Goal: Task Accomplishment & Management: Manage account settings

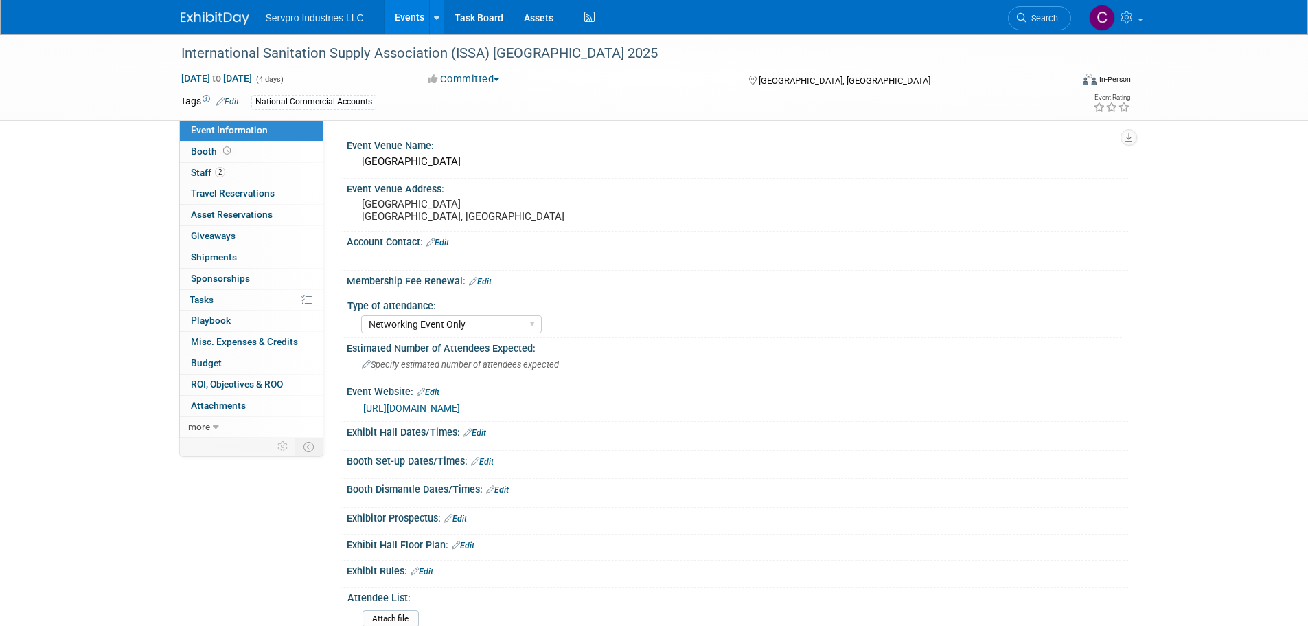
select select "Networking Event Only"
click at [413, 10] on link "Events" at bounding box center [410, 17] width 50 height 34
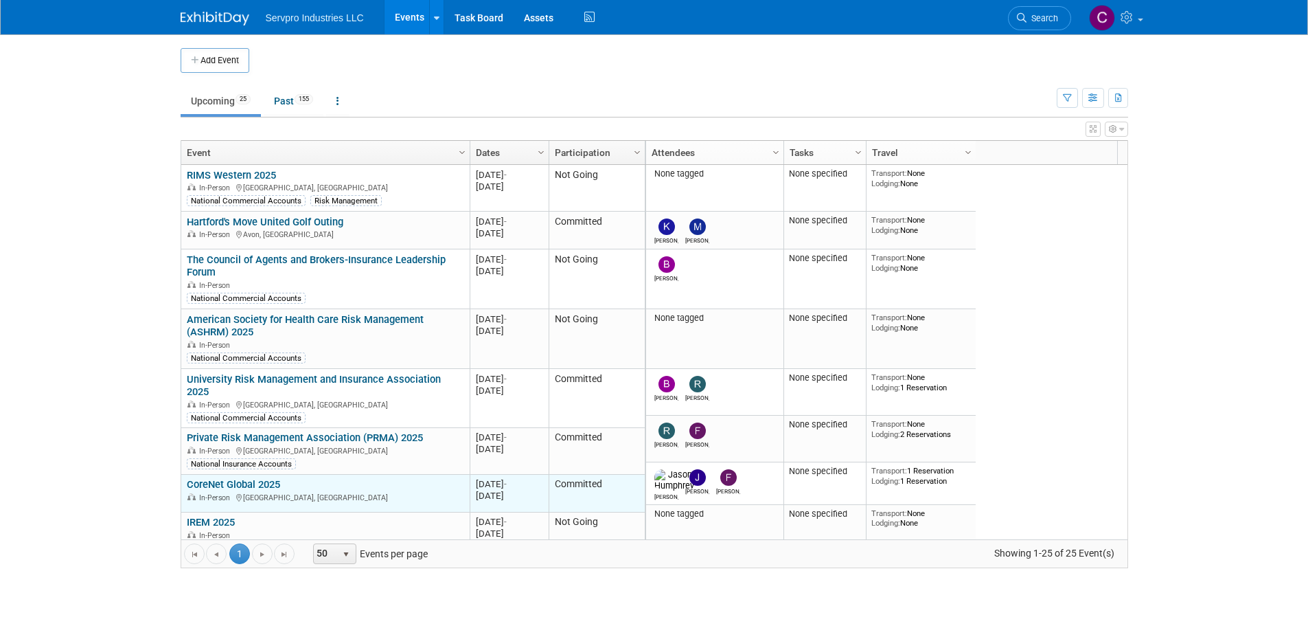
click at [240, 478] on link "CoreNet Global 2025" at bounding box center [233, 484] width 93 height 12
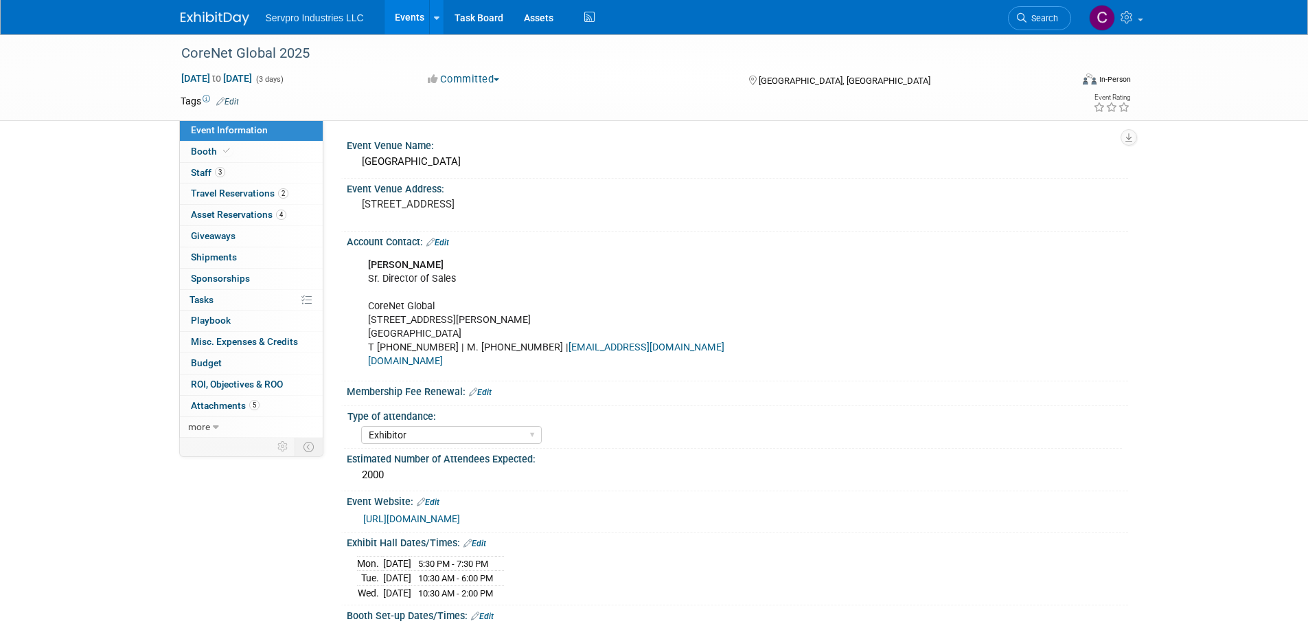
select select "Exhibitor"
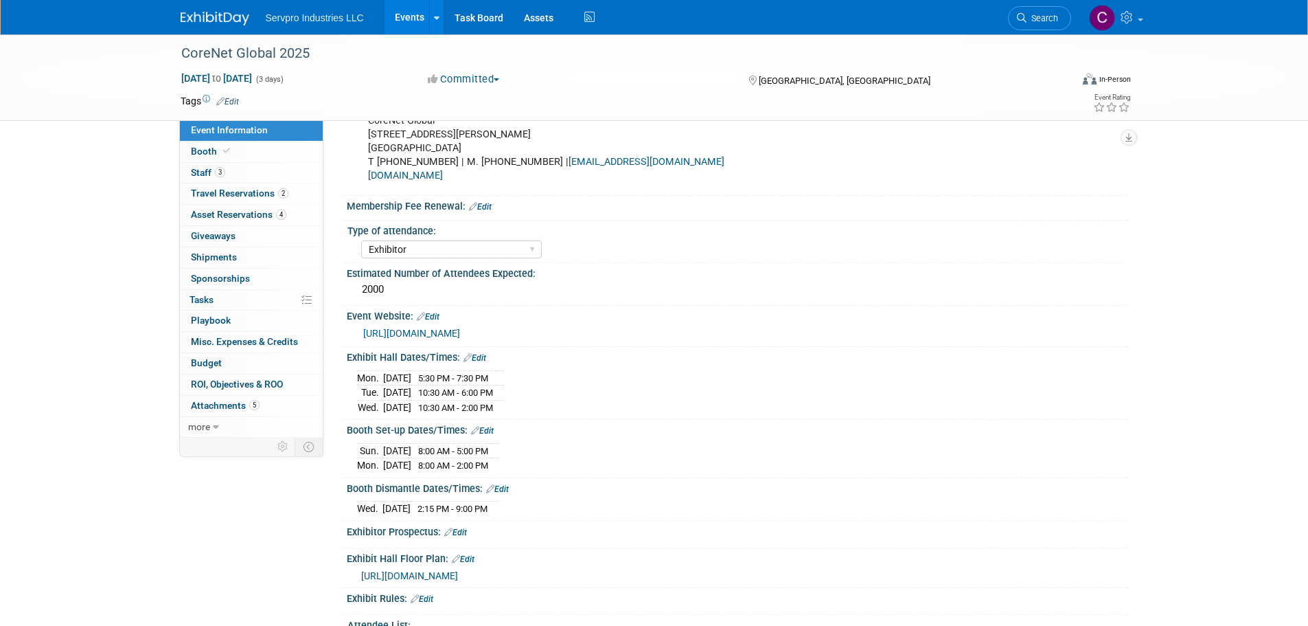
scroll to position [231, 0]
